Goal: Check status: Check status

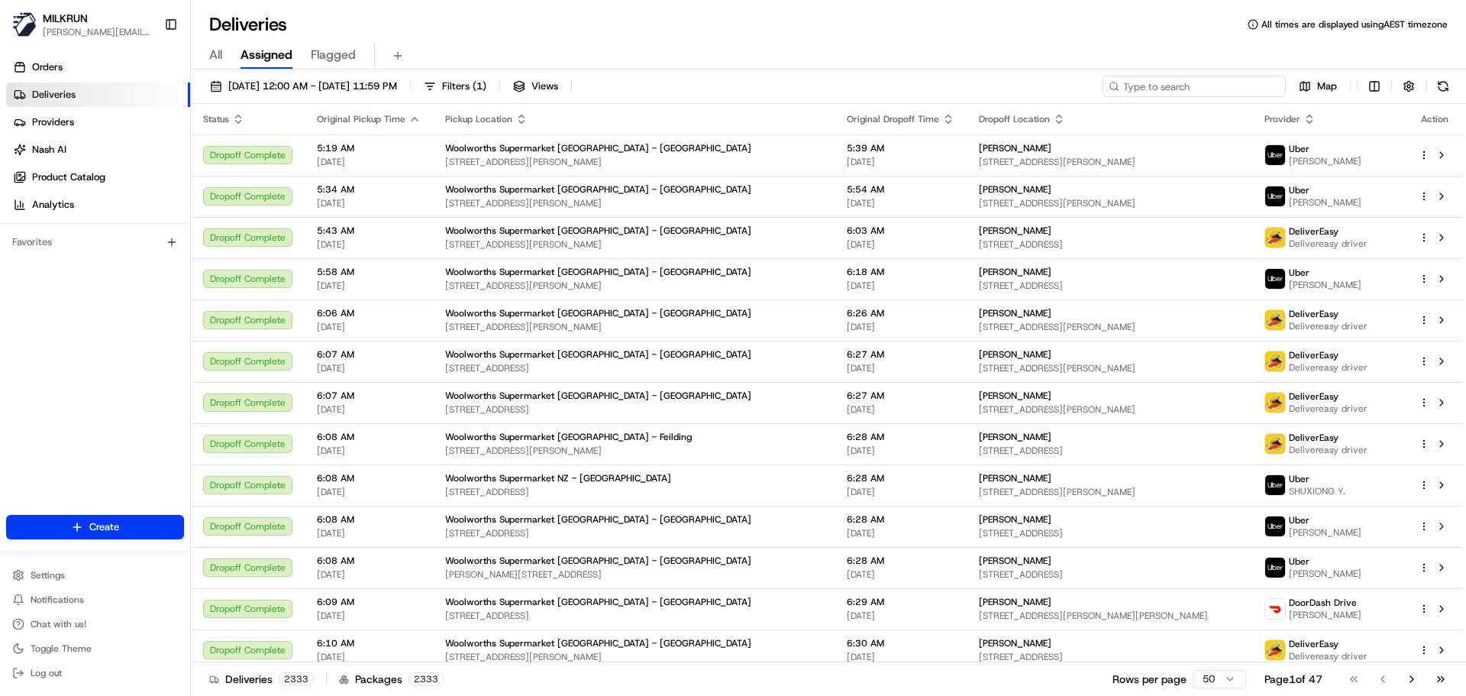
paste input "[EMAIL_ADDRESS][DOMAIN_NAME]"
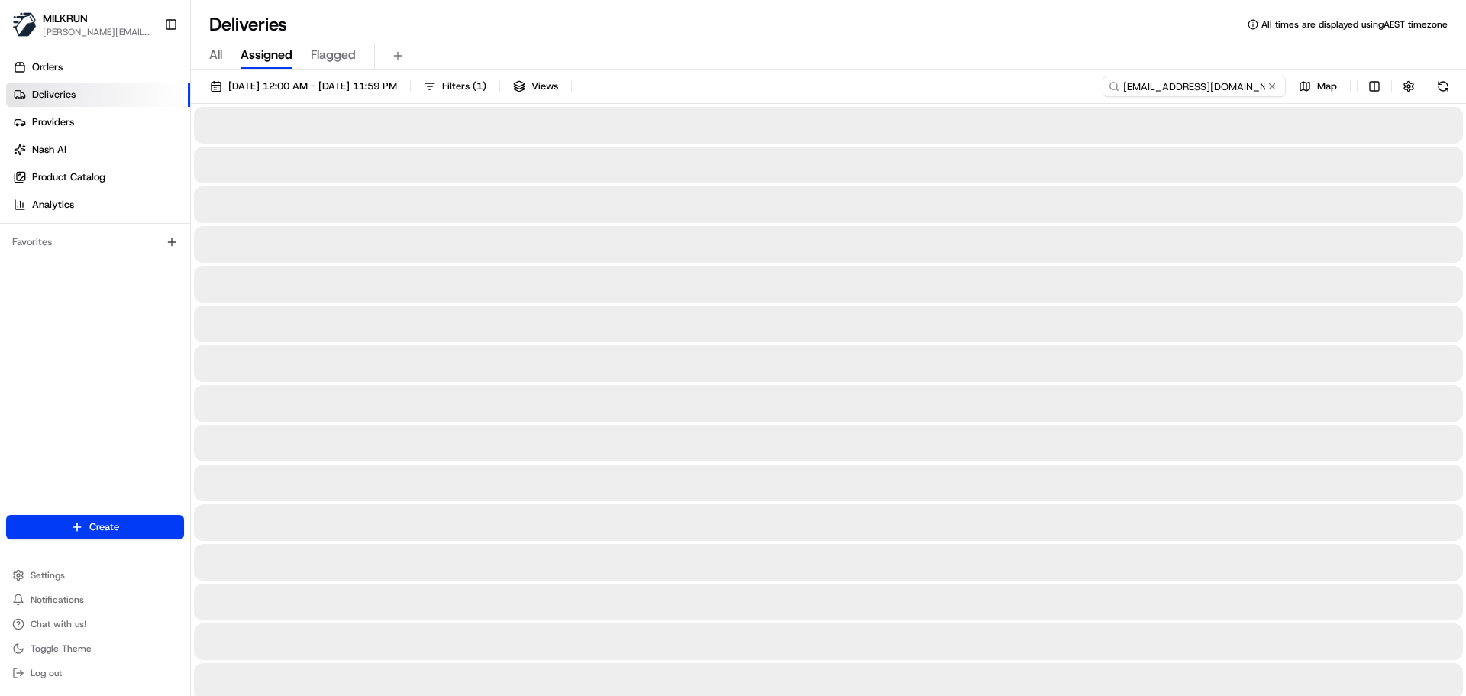
type input "[EMAIL_ADDRESS][DOMAIN_NAME]"
click at [210, 54] on span "All" at bounding box center [215, 55] width 13 height 18
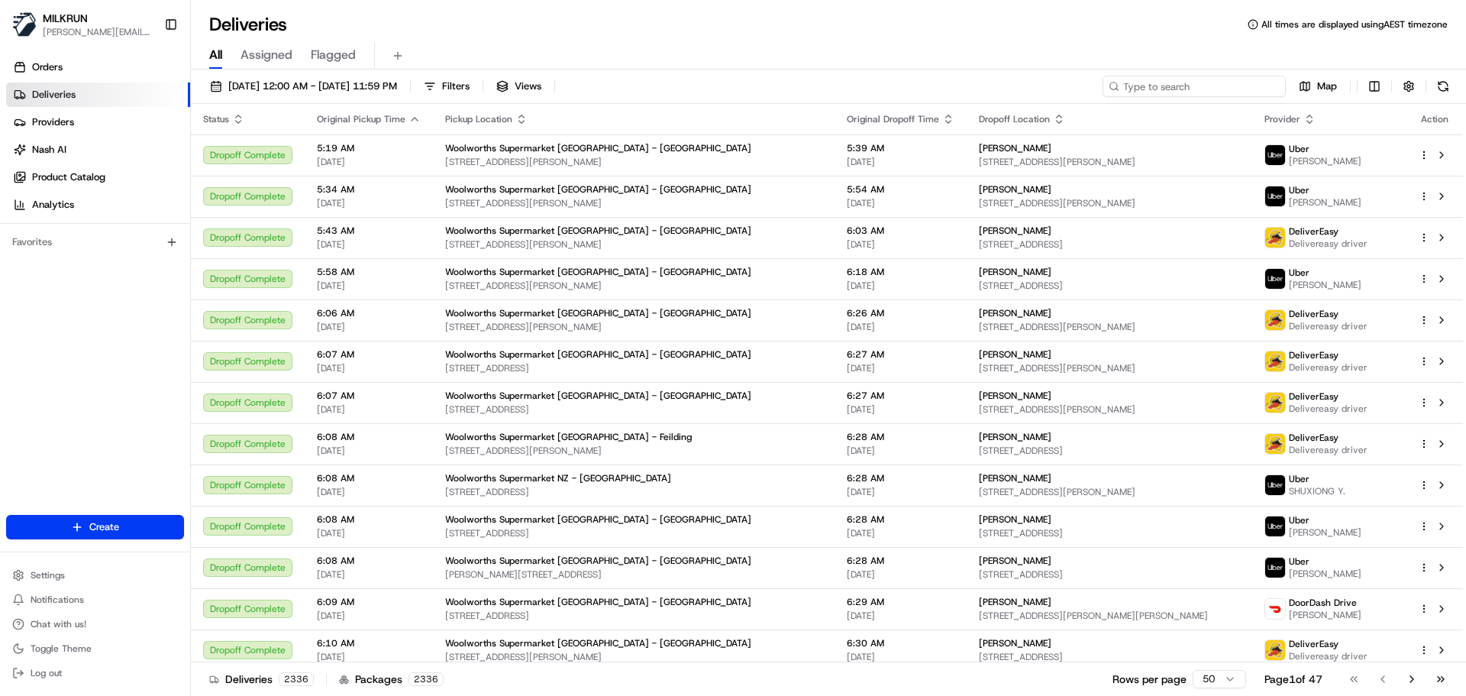
paste input "[EMAIL_ADDRESS][DOMAIN_NAME]"
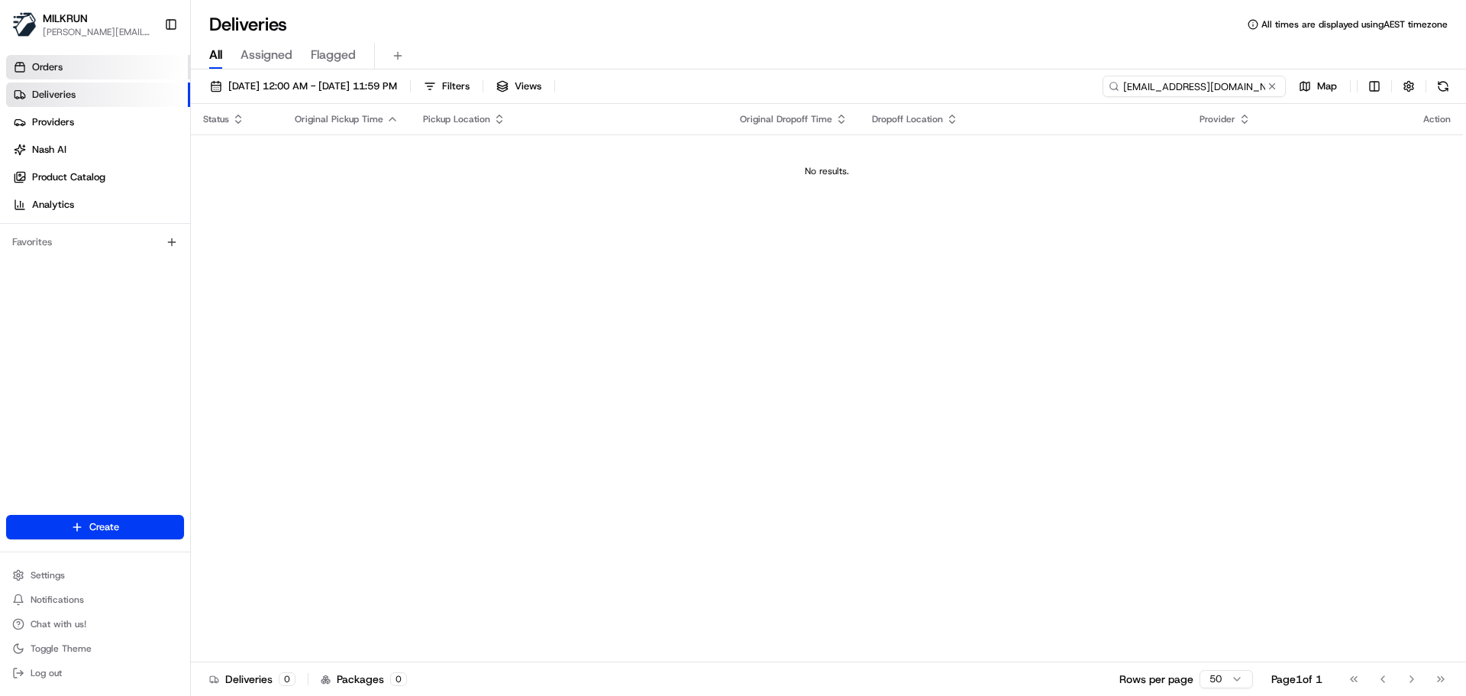
type input "[EMAIL_ADDRESS][DOMAIN_NAME]"
click at [50, 61] on span "Orders" at bounding box center [47, 67] width 31 height 14
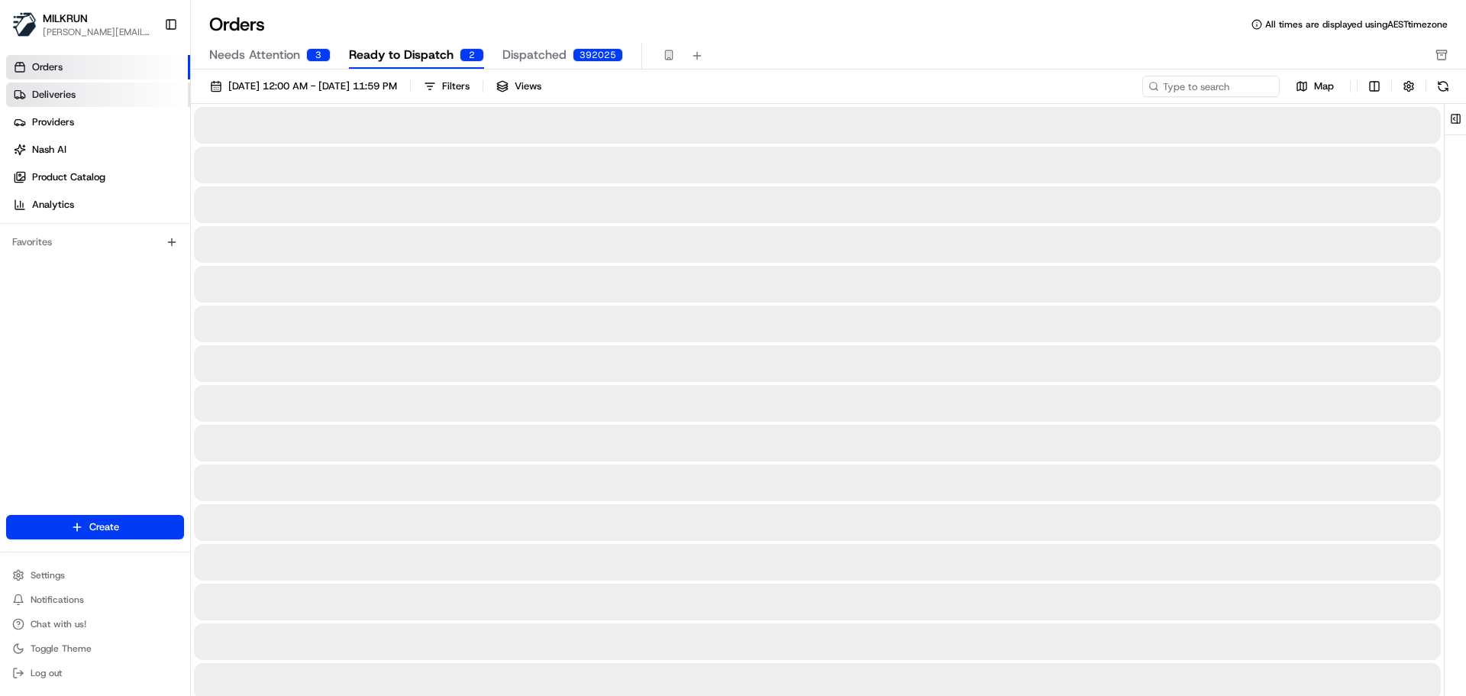
click at [63, 97] on span "Deliveries" at bounding box center [54, 95] width 44 height 14
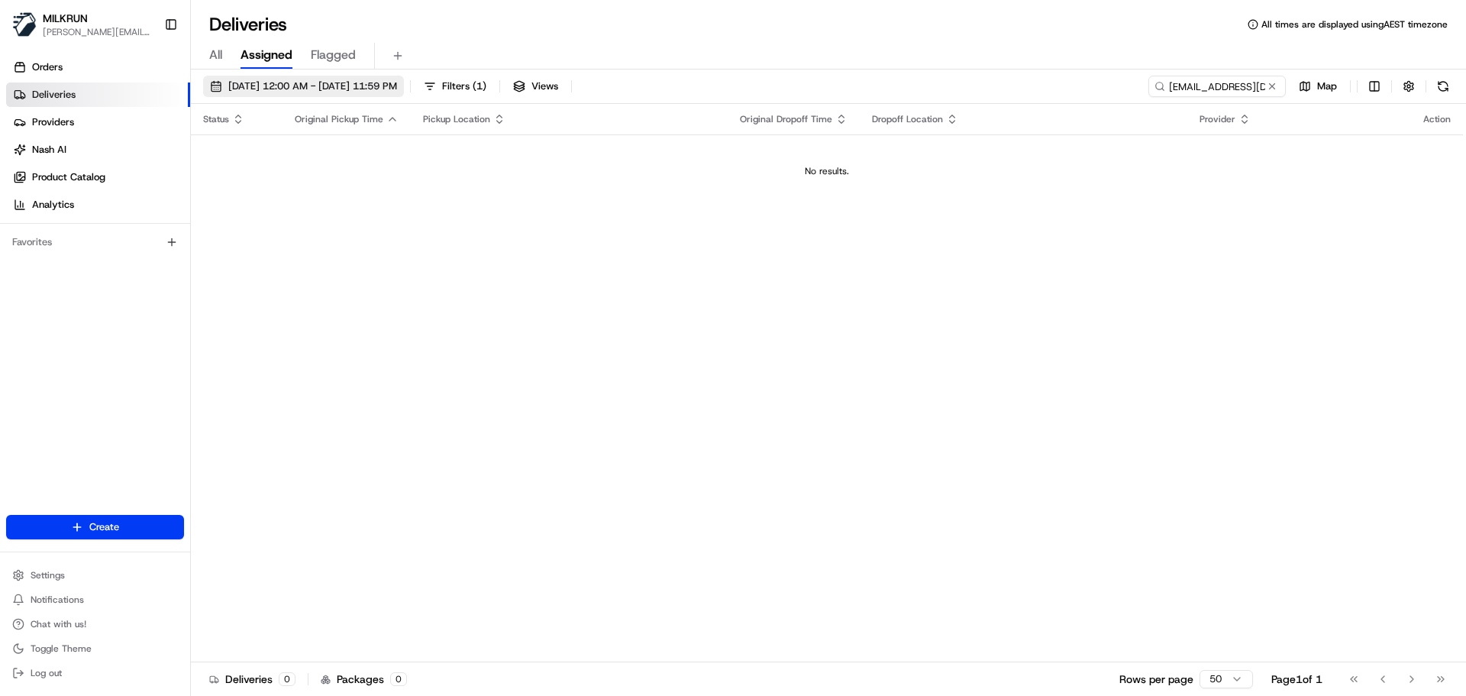
click at [240, 85] on span "[DATE] 12:00 AM - [DATE] 11:59 PM" at bounding box center [312, 86] width 169 height 14
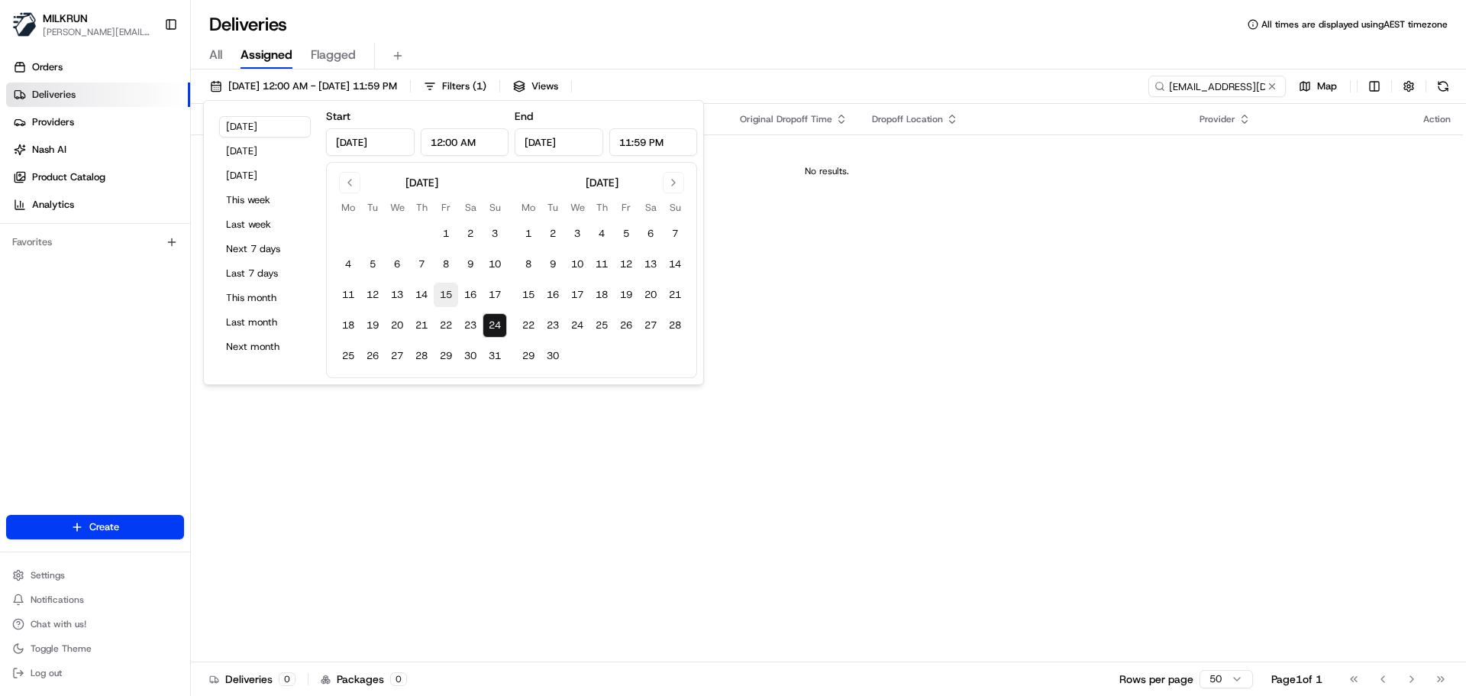
click at [445, 293] on button "15" at bounding box center [446, 295] width 24 height 24
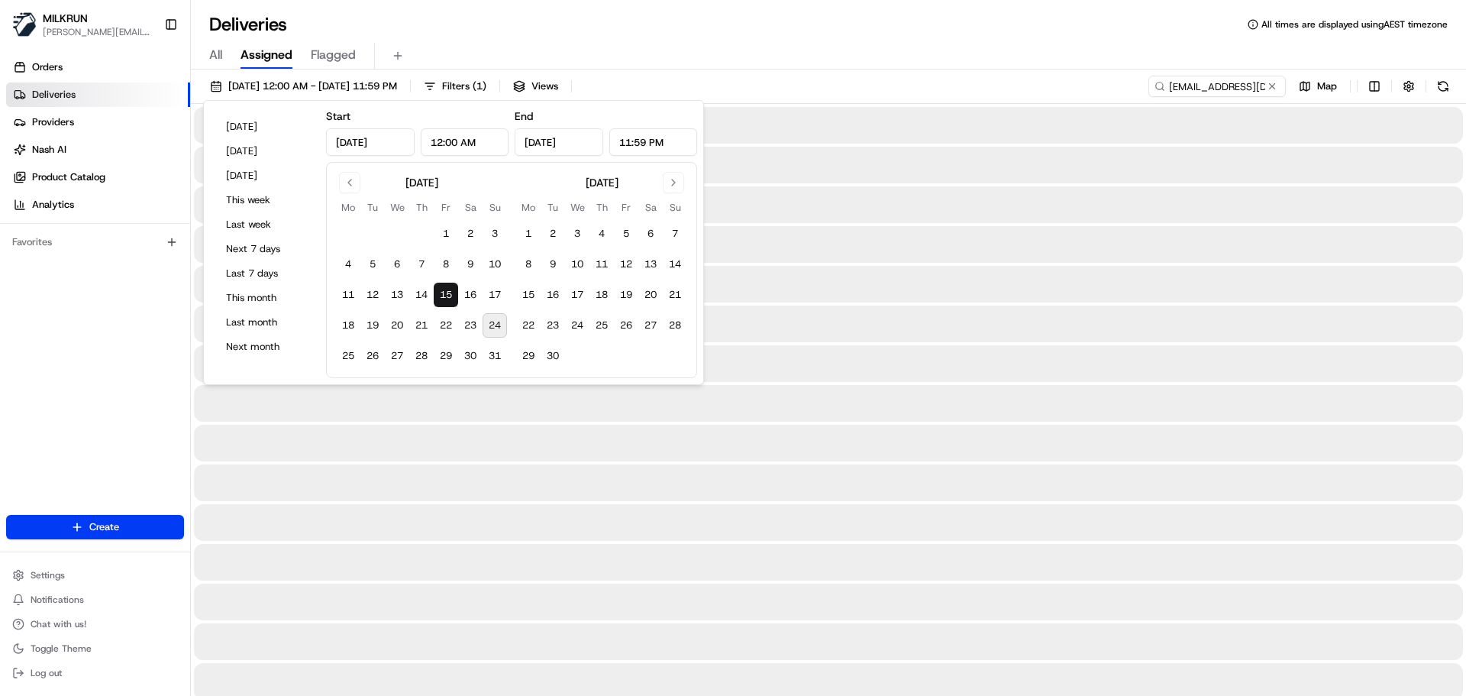
type input "[DATE]"
click at [491, 296] on button "17" at bounding box center [495, 295] width 24 height 24
type input "[DATE]"
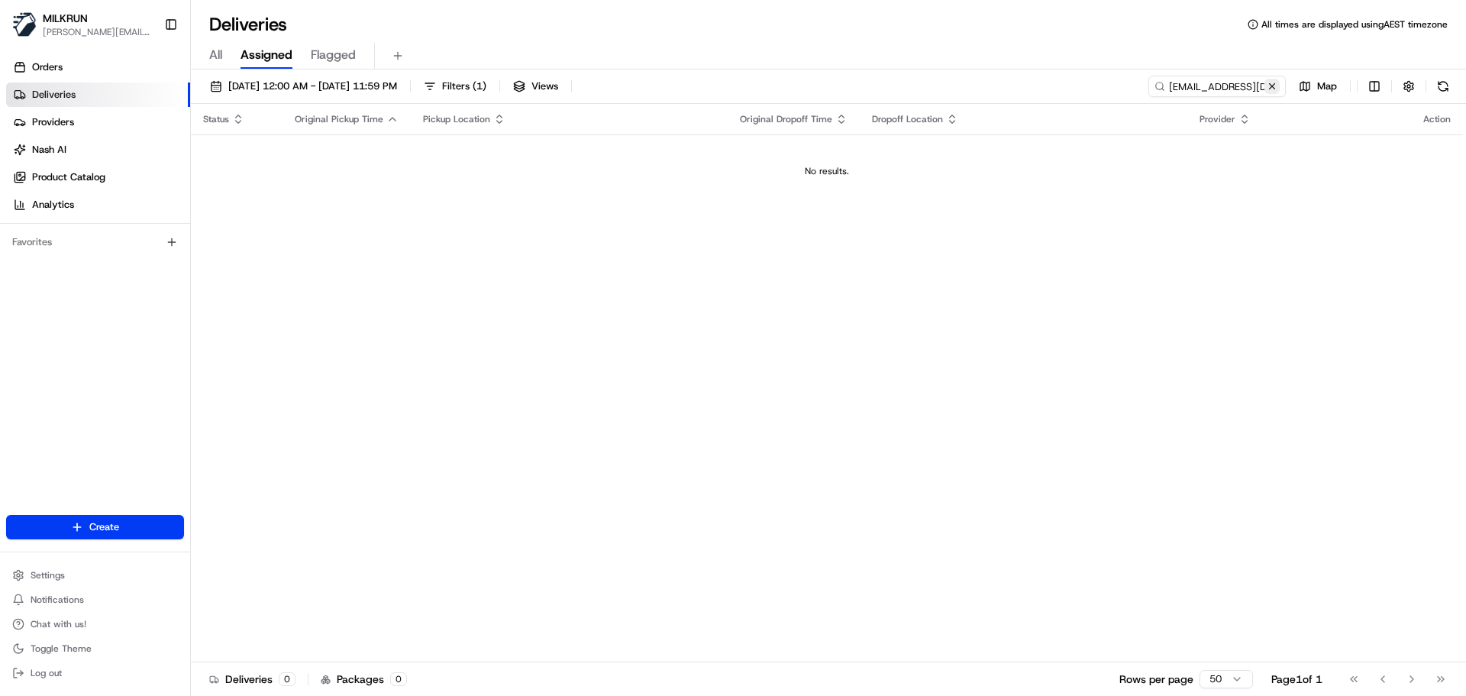
click at [1275, 84] on button at bounding box center [1272, 86] width 15 height 15
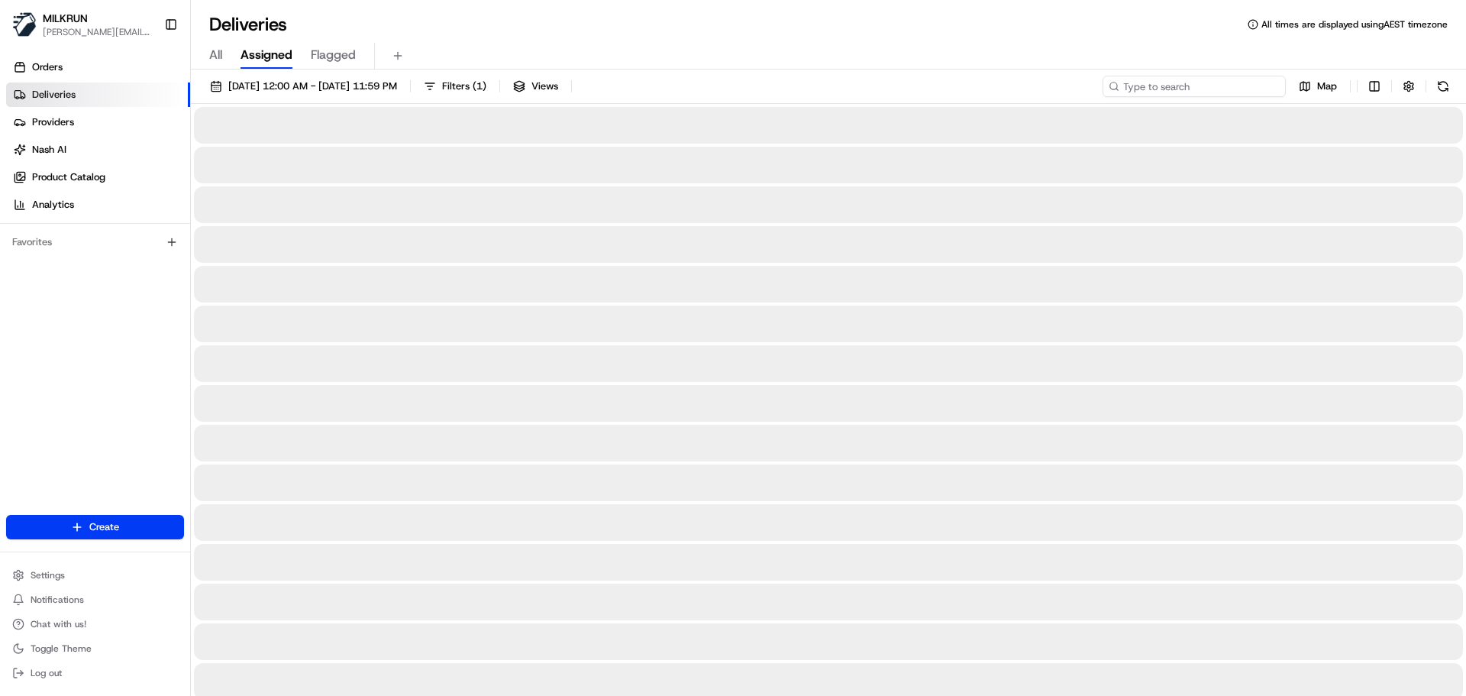
paste input "[EMAIL_ADDRESS][DOMAIN_NAME]"
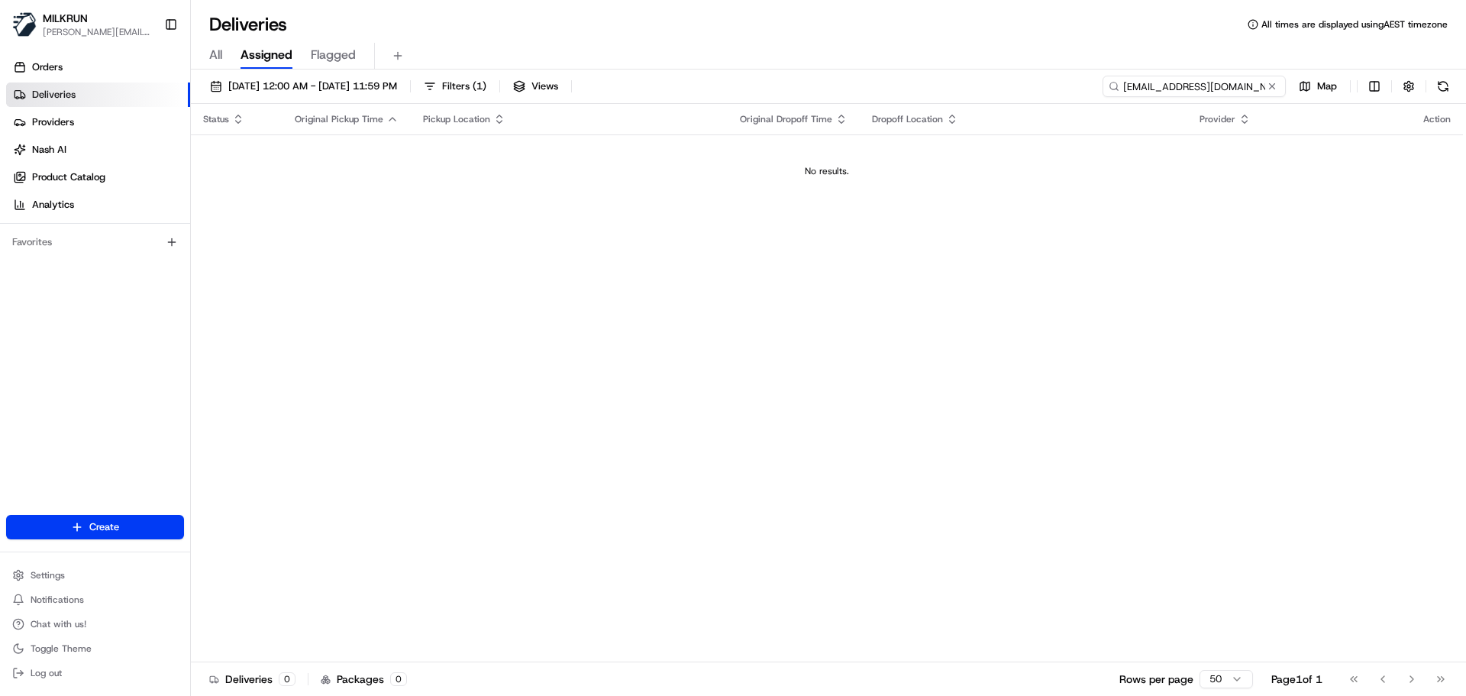
type input "[EMAIL_ADDRESS][DOMAIN_NAME]"
click at [79, 74] on link "Orders" at bounding box center [98, 67] width 184 height 24
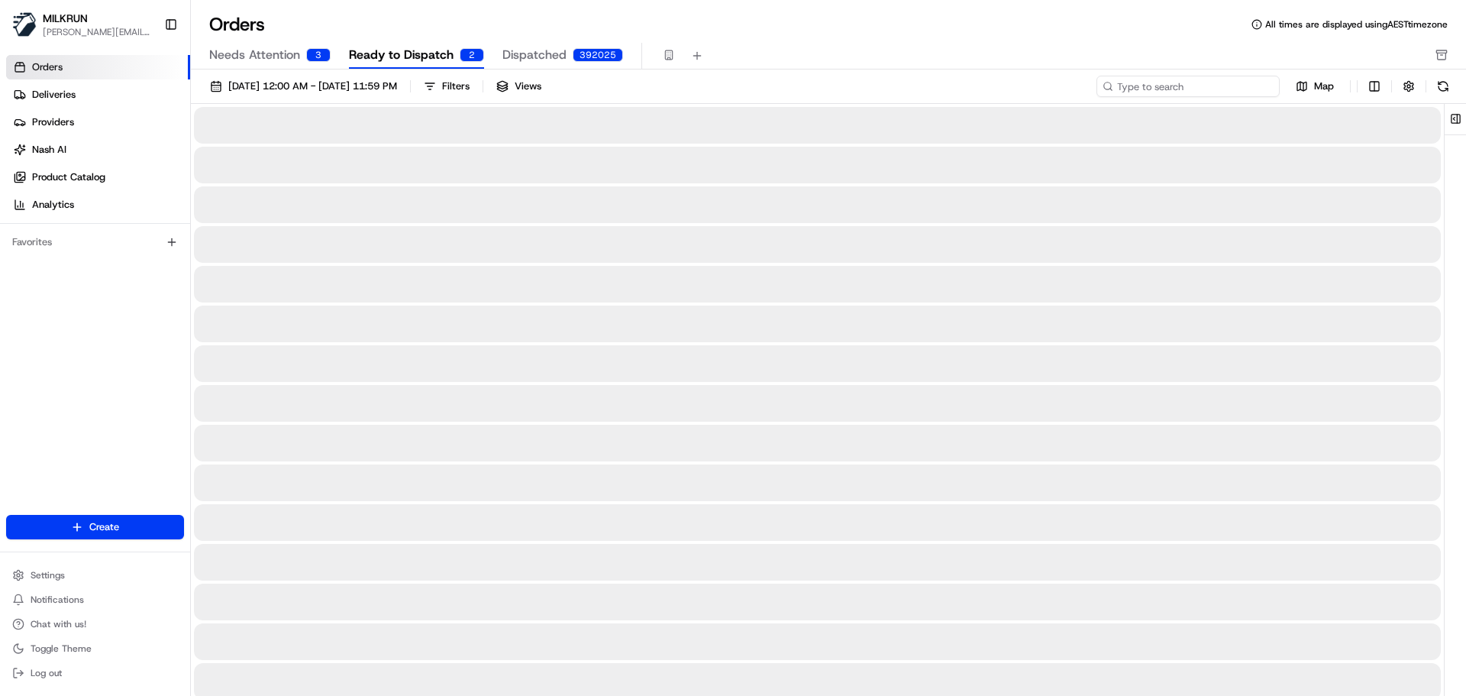
paste input "[EMAIL_ADDRESS][DOMAIN_NAME]"
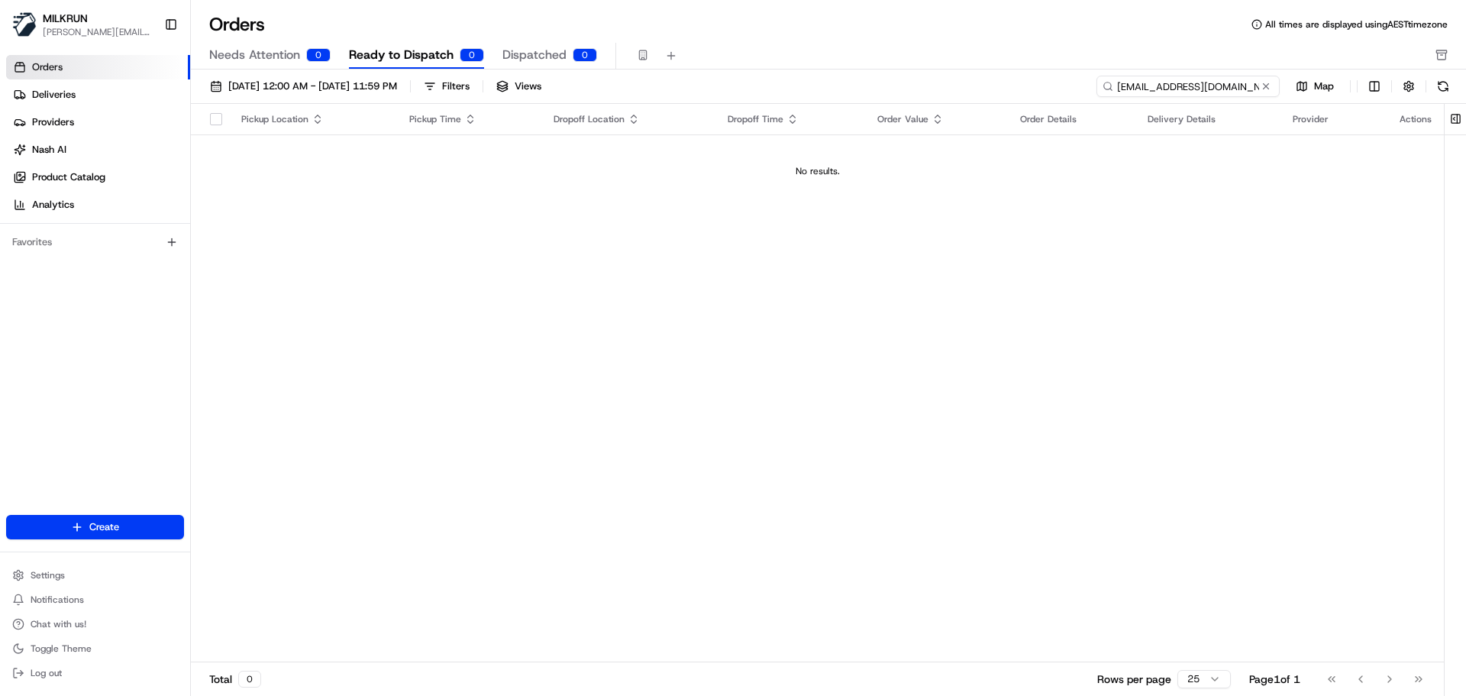
type input "[EMAIL_ADDRESS][DOMAIN_NAME]"
click at [516, 57] on span "Dispatched" at bounding box center [535, 55] width 64 height 18
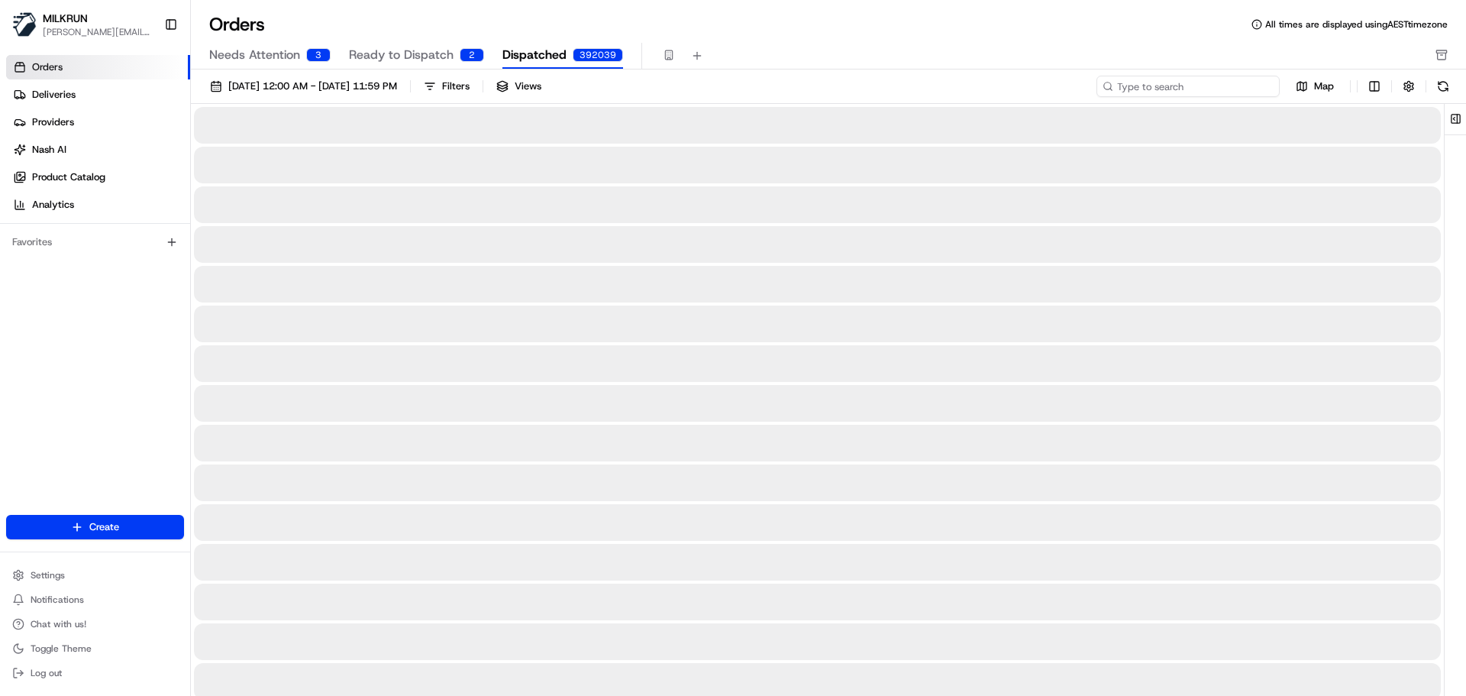
paste input "[EMAIL_ADDRESS][DOMAIN_NAME]"
type input "[EMAIL_ADDRESS][DOMAIN_NAME]"
click at [93, 94] on link "Deliveries" at bounding box center [98, 94] width 184 height 24
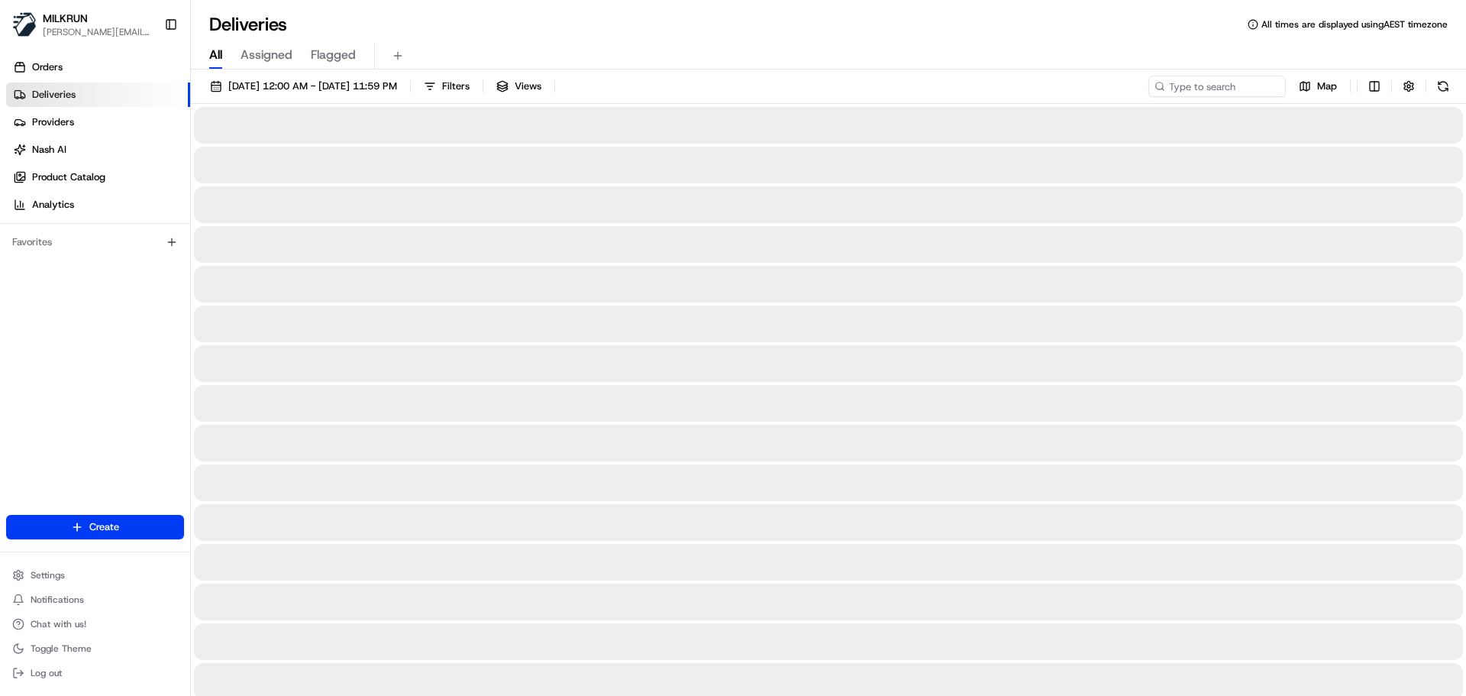
click at [218, 57] on span "All" at bounding box center [215, 55] width 13 height 18
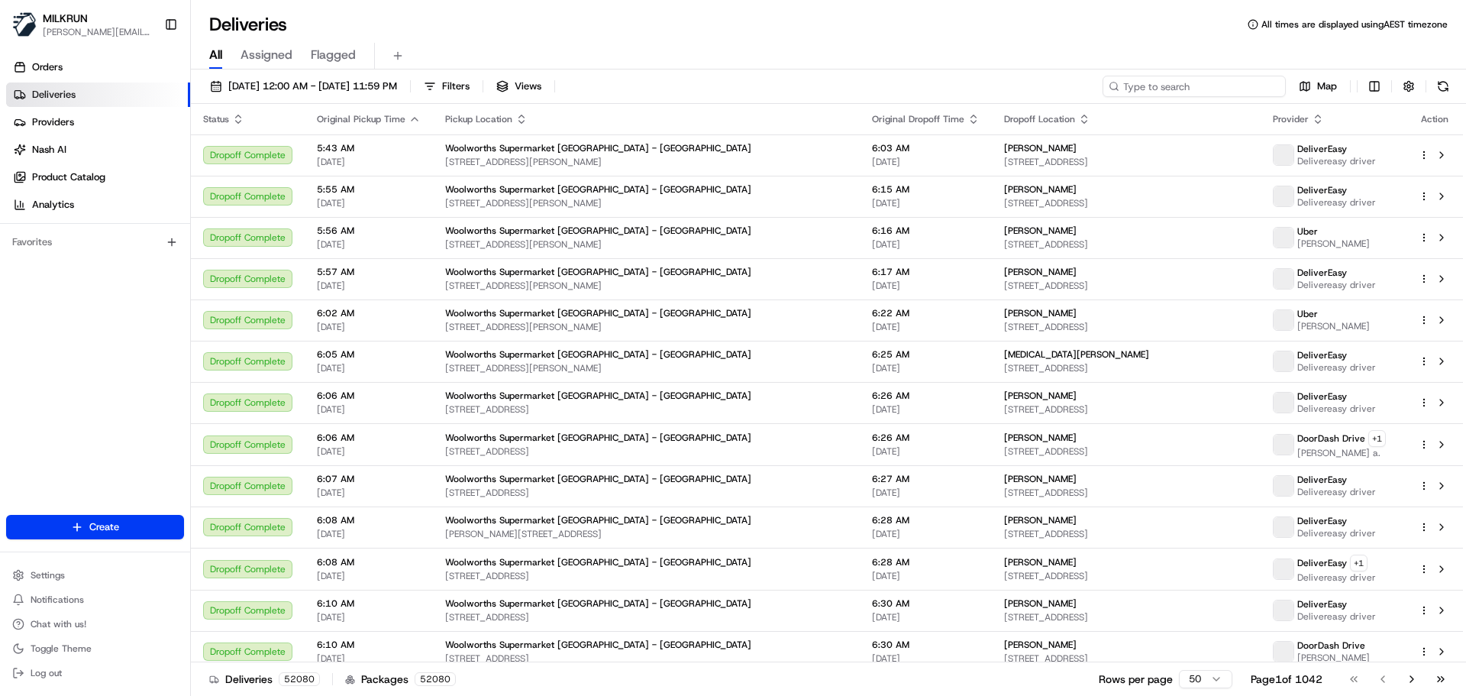
click at [1182, 85] on input at bounding box center [1194, 86] width 183 height 21
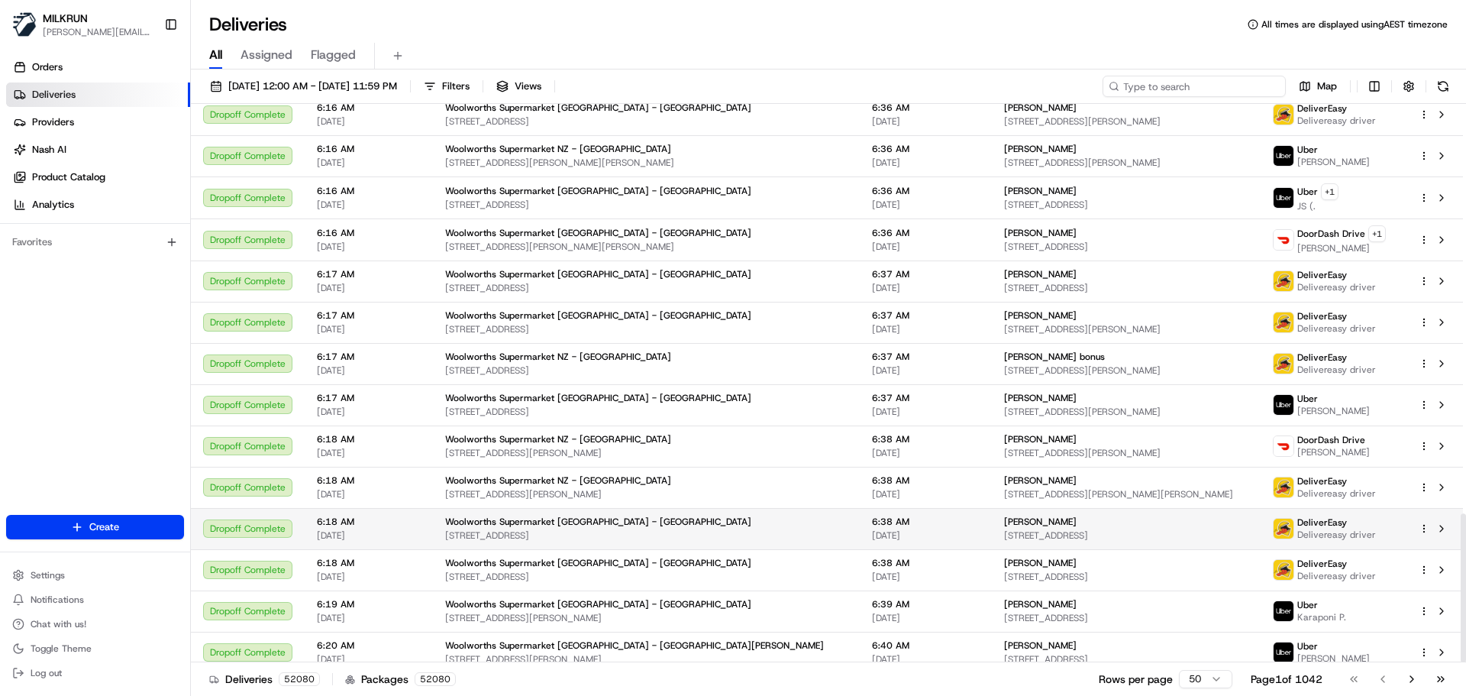
scroll to position [1538, 0]
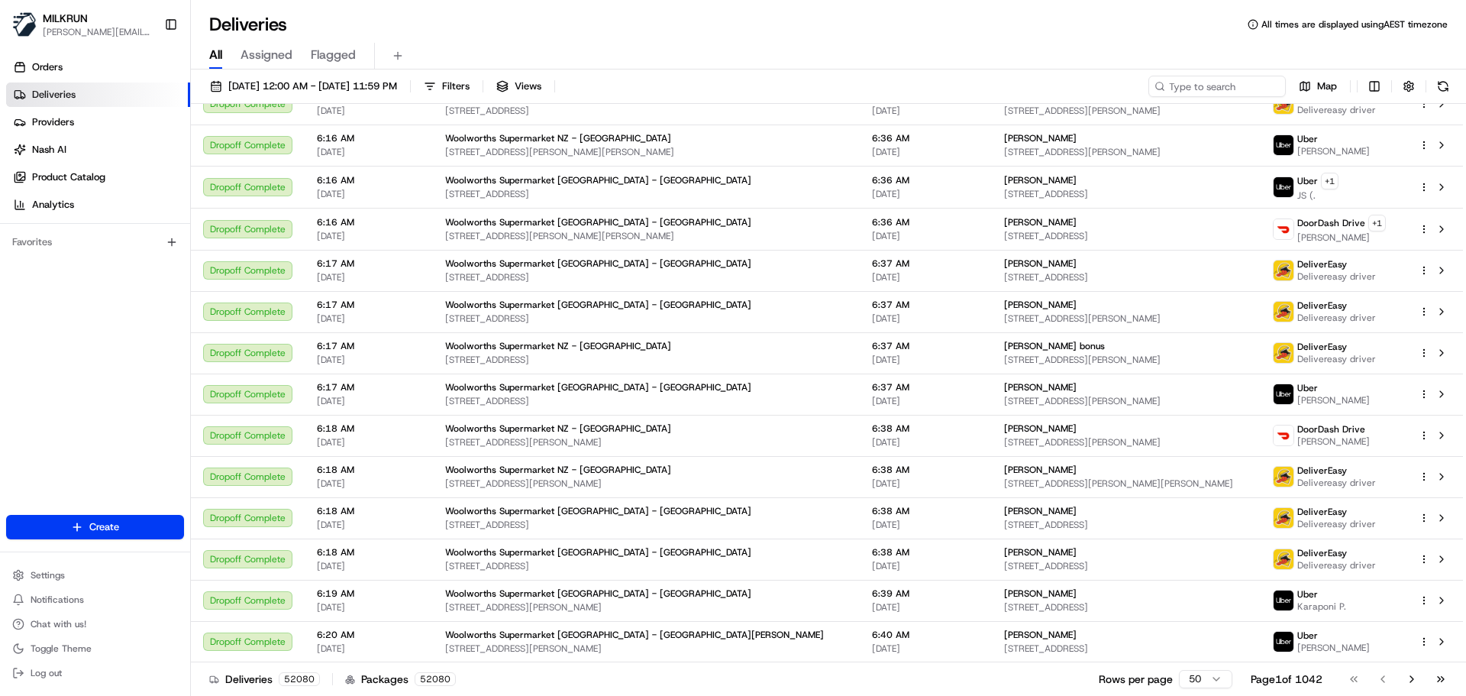
click at [1211, 679] on html "MILKRUN [EMAIL_ADDRESS][DOMAIN_NAME] Toggle Sidebar Orders Deliveries Providers…" at bounding box center [733, 348] width 1466 height 696
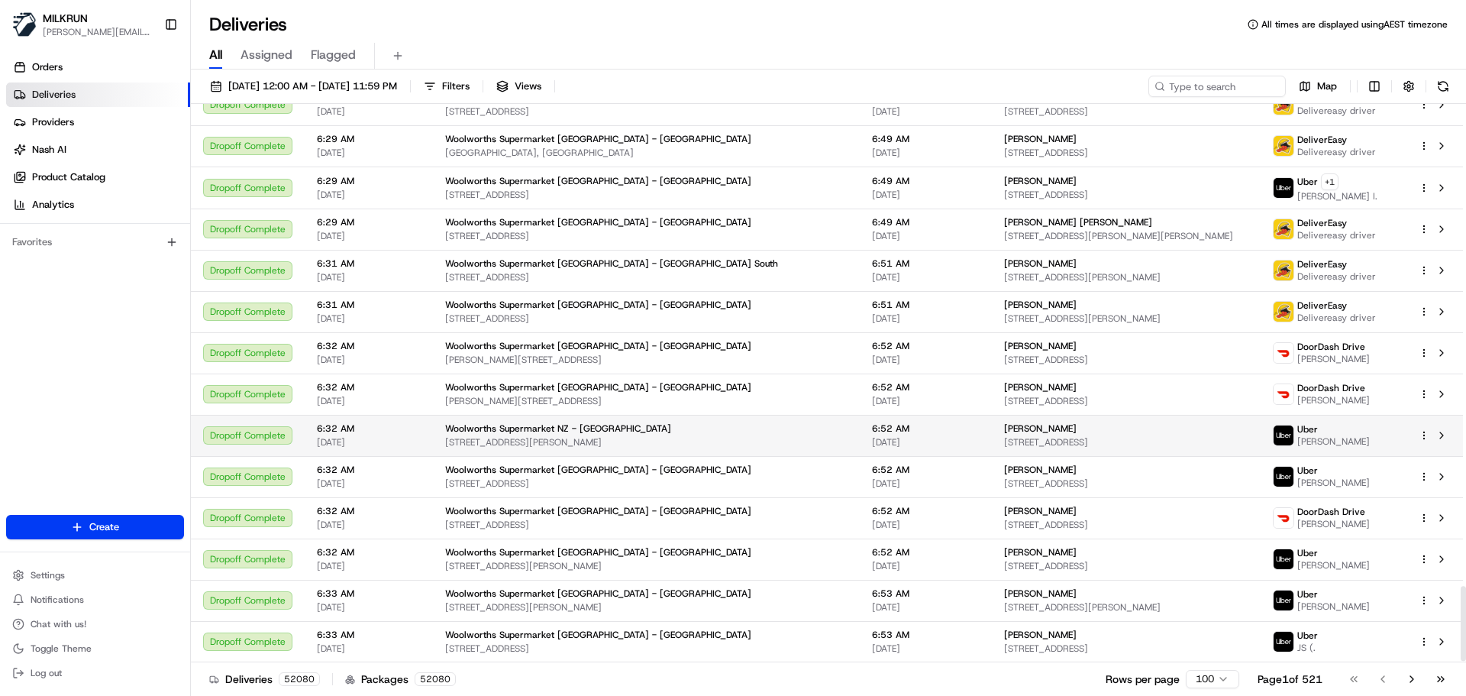
scroll to position [3605, 0]
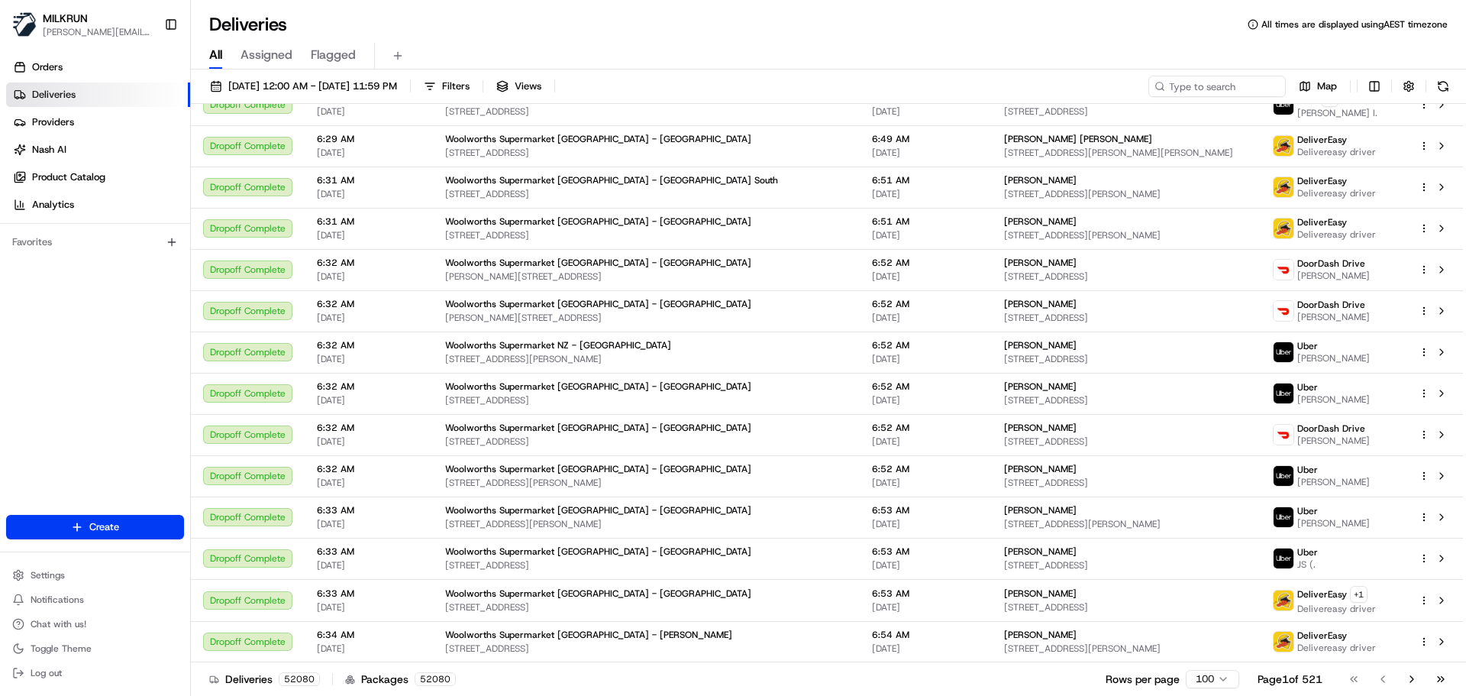
click at [1219, 680] on html "MILKRUN [EMAIL_ADDRESS][DOMAIN_NAME] Toggle Sidebar Orders Deliveries Providers…" at bounding box center [733, 348] width 1466 height 696
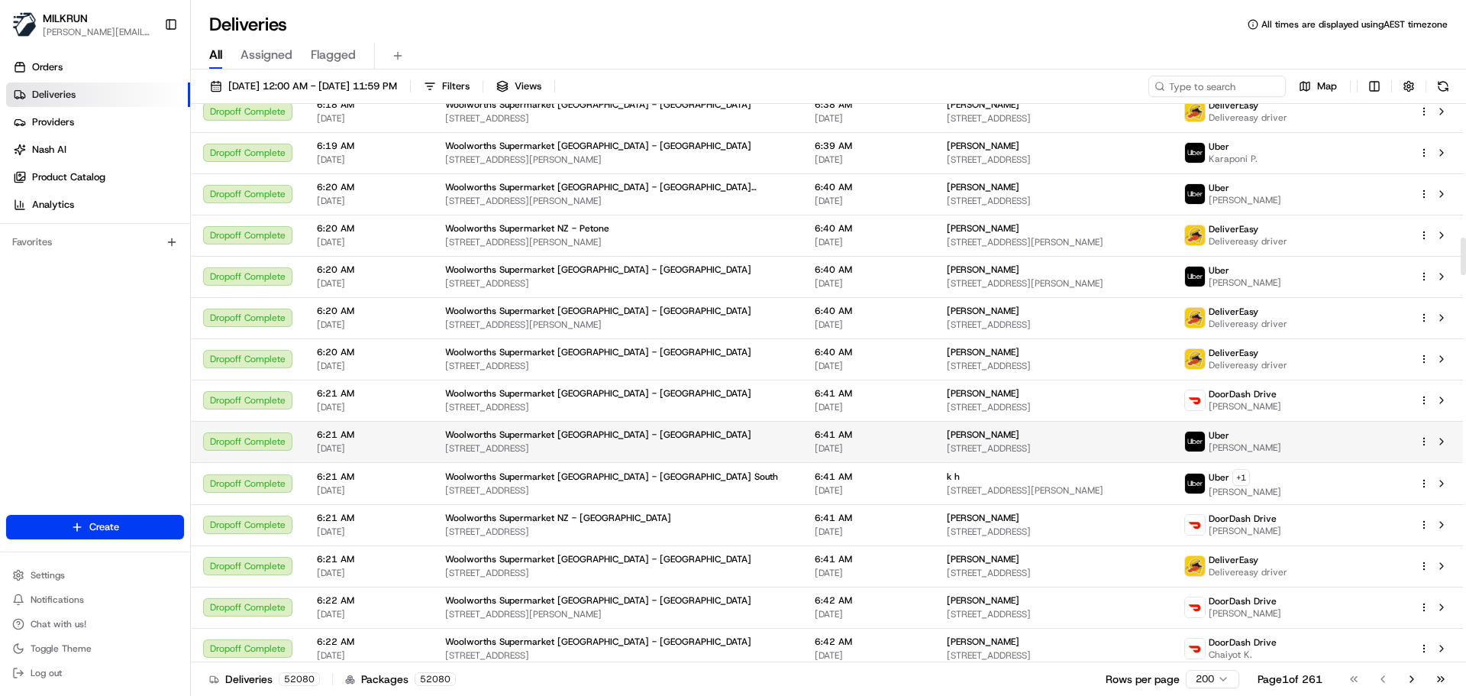
scroll to position [2215, 0]
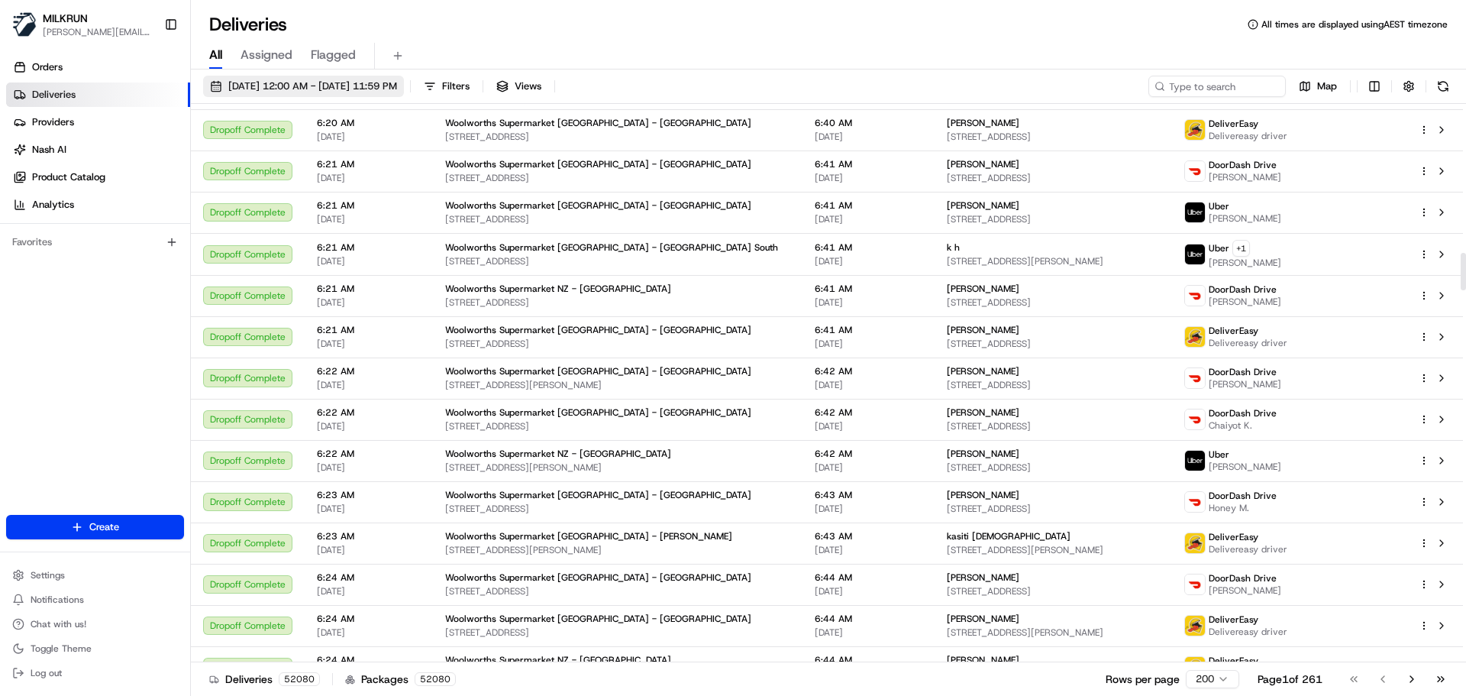
click at [213, 83] on button "[DATE] 12:00 AM - [DATE] 11:59 PM" at bounding box center [303, 86] width 201 height 21
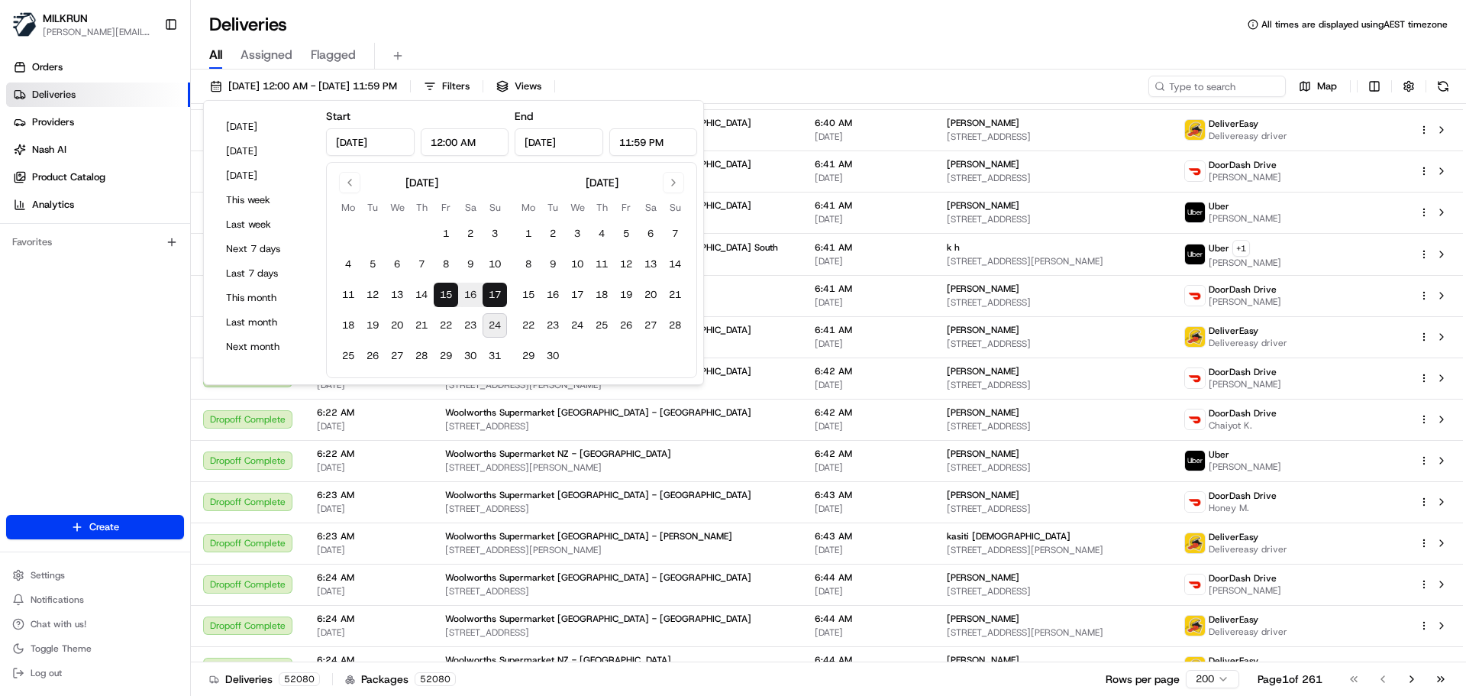
click at [468, 292] on button "16" at bounding box center [470, 295] width 24 height 24
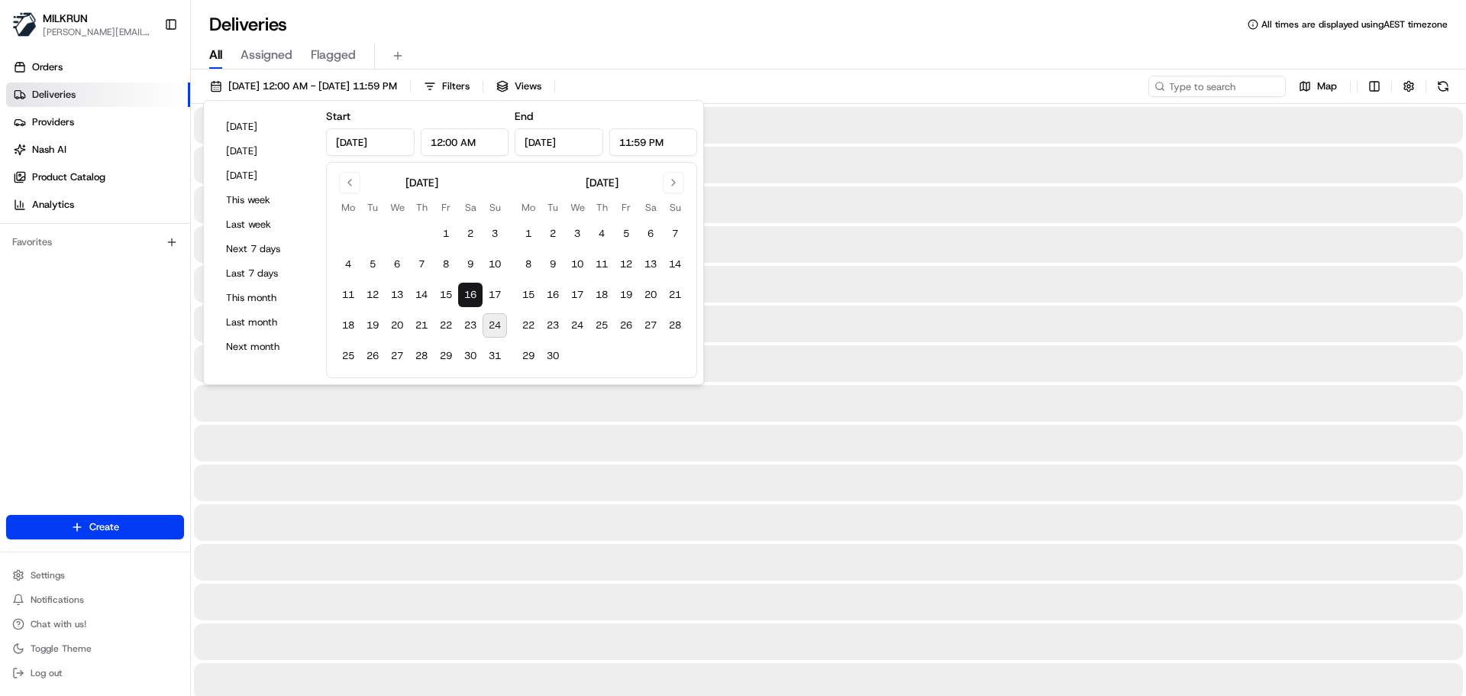
type input "[DATE]"
click at [496, 289] on button "17" at bounding box center [495, 295] width 24 height 24
type input "[DATE]"
click at [483, 283] on button "17" at bounding box center [495, 295] width 24 height 24
click at [463, 289] on button "16" at bounding box center [470, 295] width 24 height 24
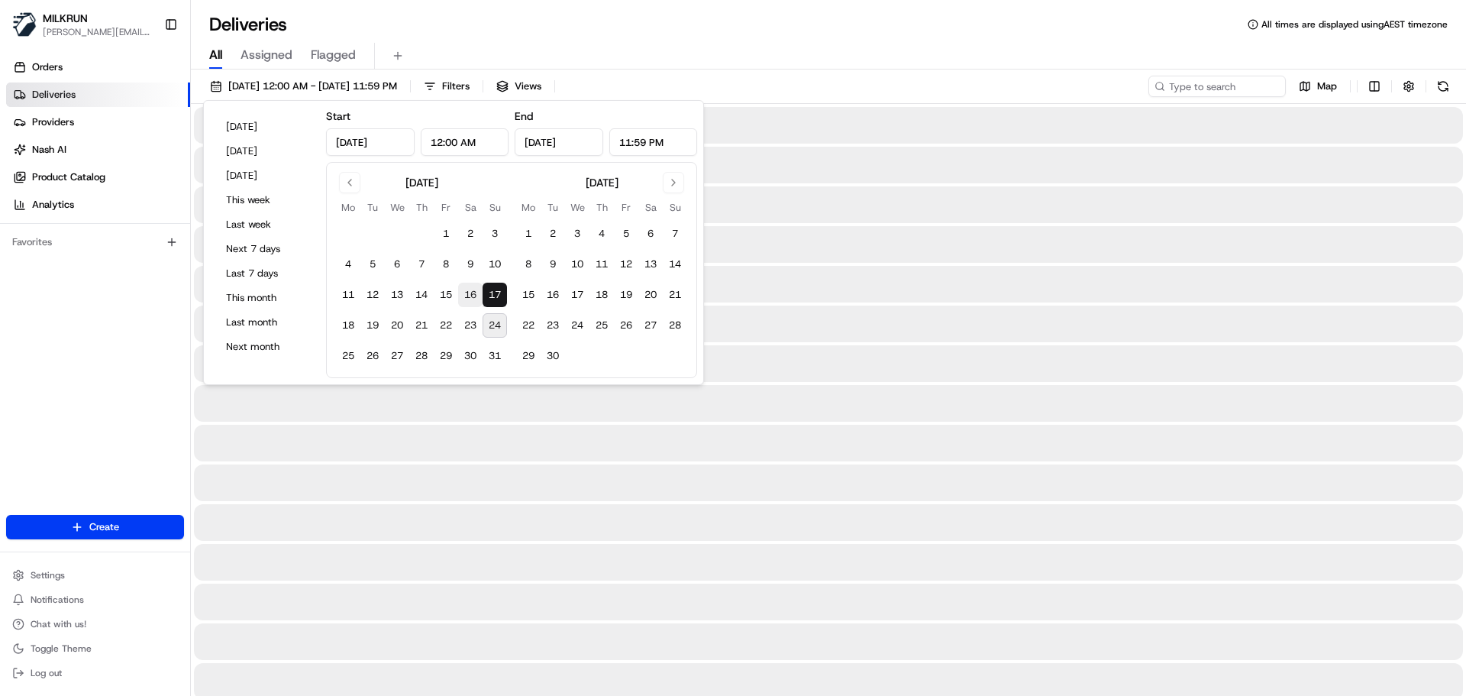
type input "[DATE]"
click at [1021, 182] on div at bounding box center [828, 165] width 1269 height 37
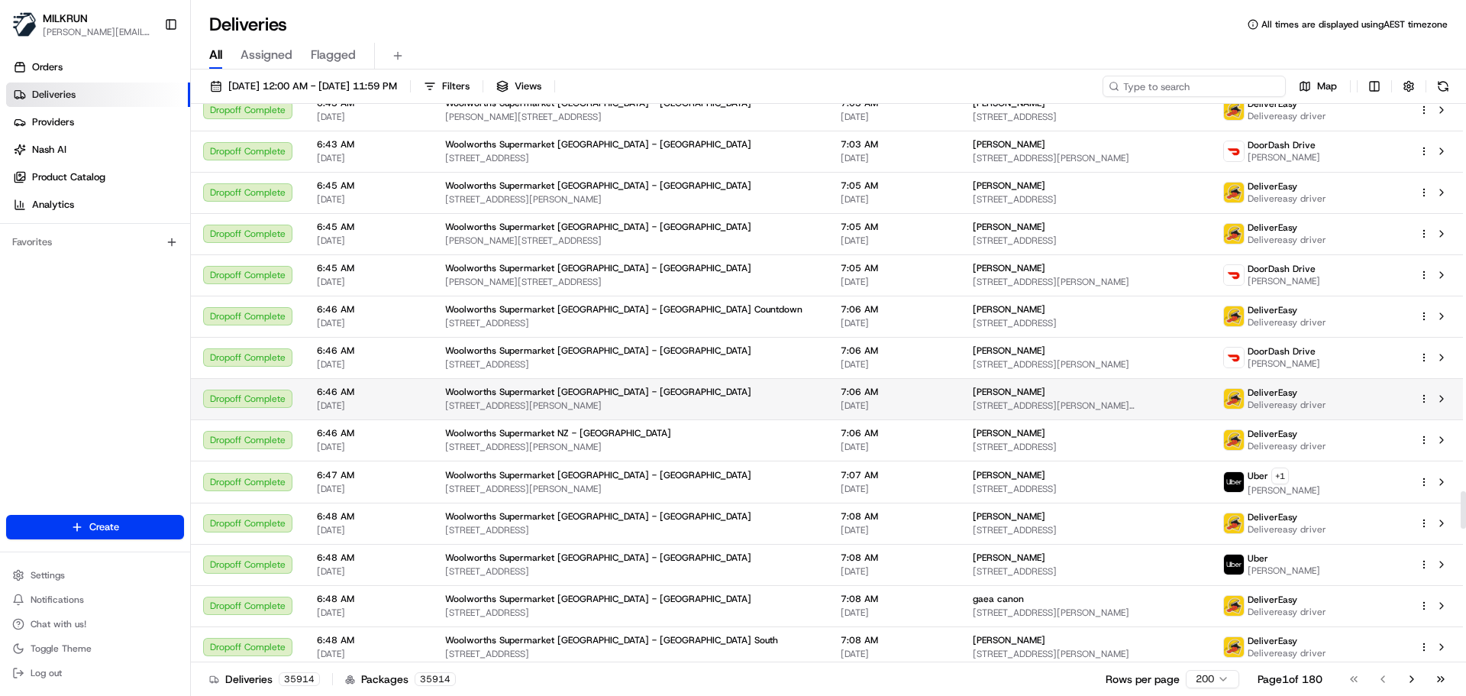
scroll to position [5805, 0]
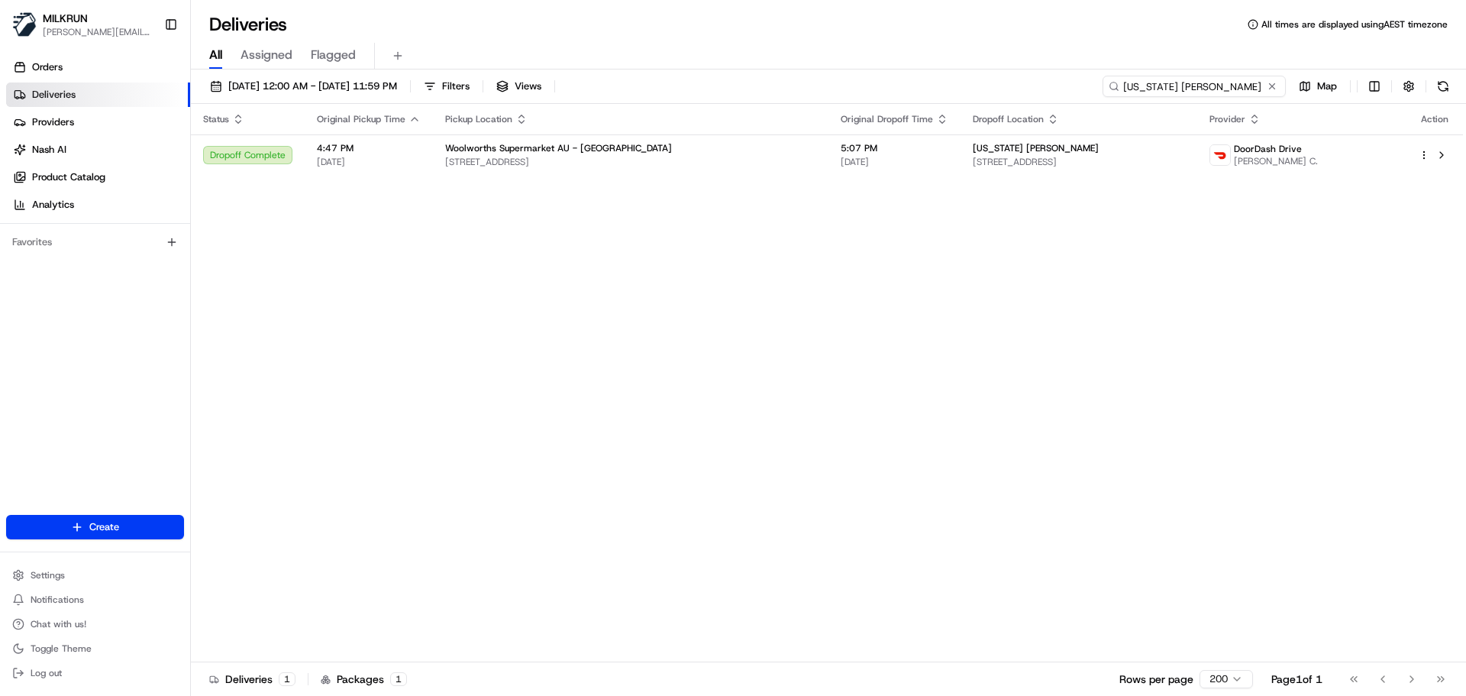
type input "[US_STATE] [PERSON_NAME]"
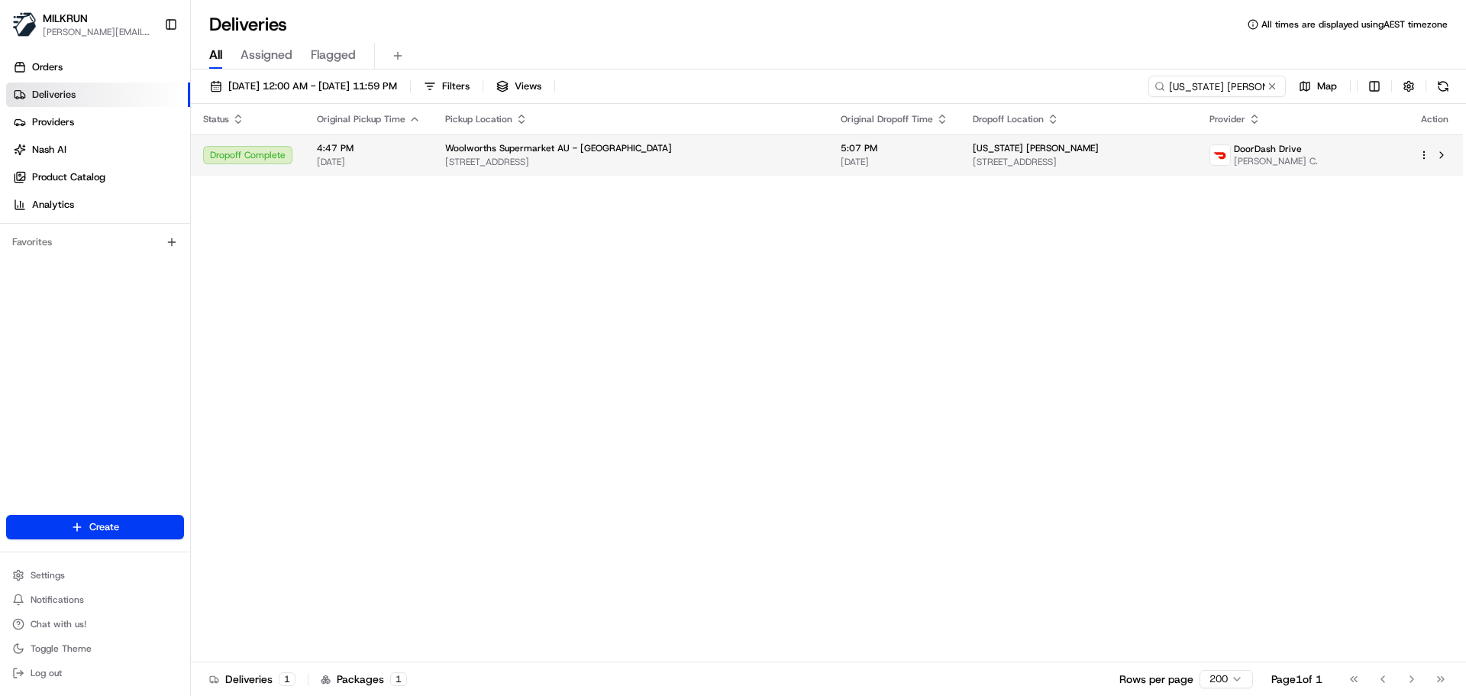
click at [711, 160] on span "[STREET_ADDRESS]" at bounding box center [630, 162] width 371 height 12
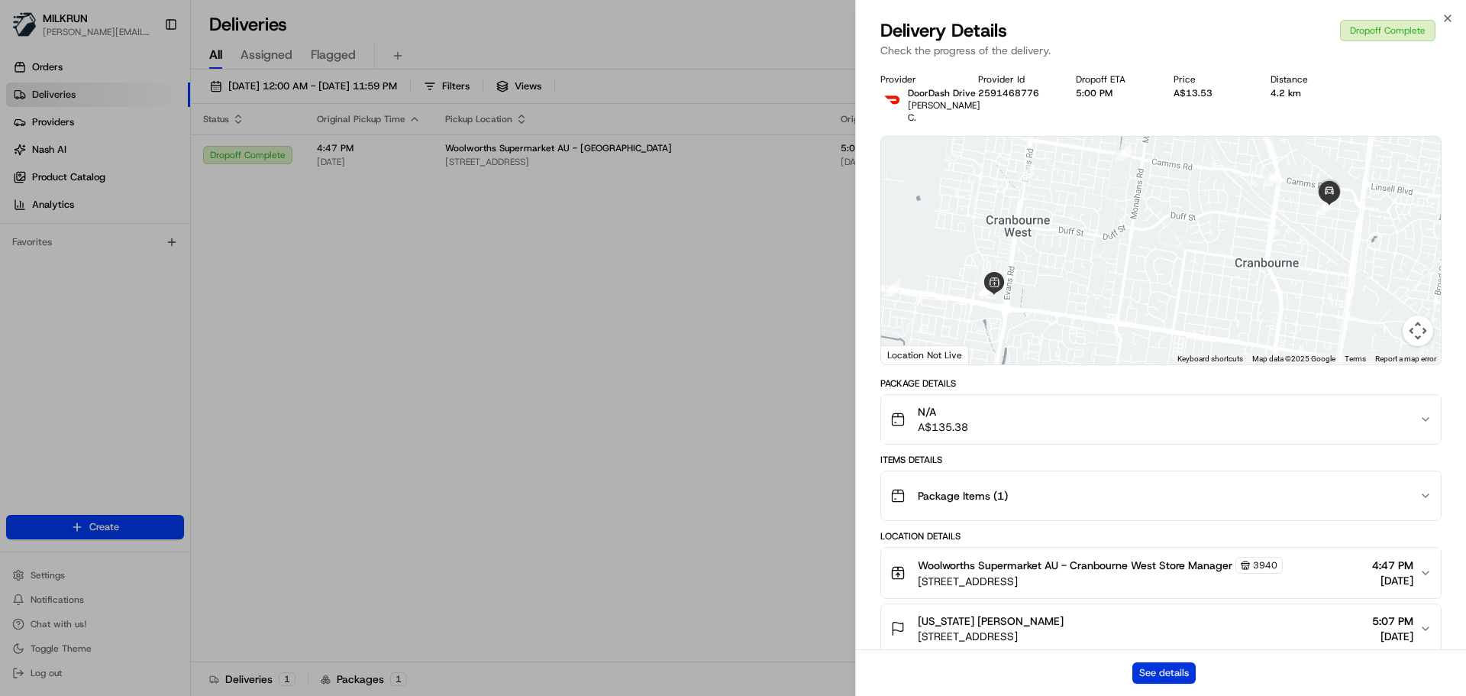
click at [1173, 670] on button "See details" at bounding box center [1164, 672] width 63 height 21
